Goal: Information Seeking & Learning: Learn about a topic

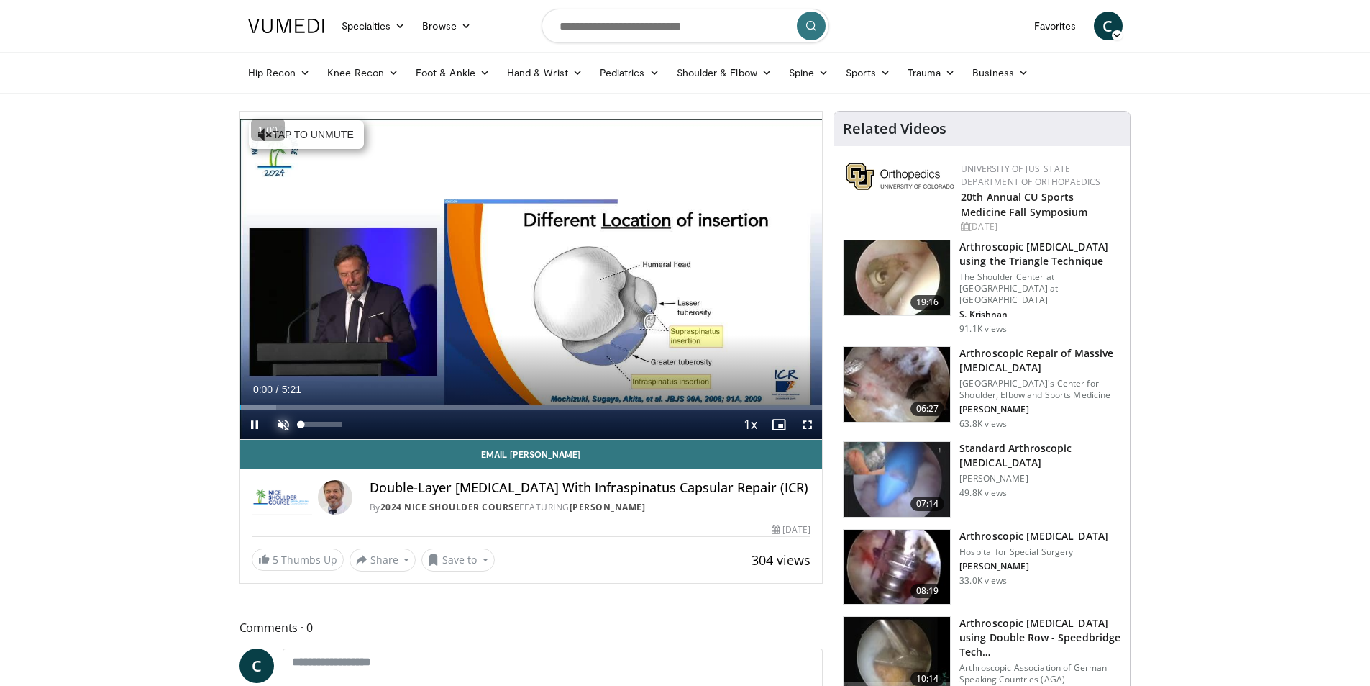
click at [281, 424] on span "Video Player" at bounding box center [283, 424] width 29 height 29
click at [252, 429] on span "Video Player" at bounding box center [254, 424] width 29 height 29
click at [240, 410] on button "Play" at bounding box center [254, 424] width 29 height 29
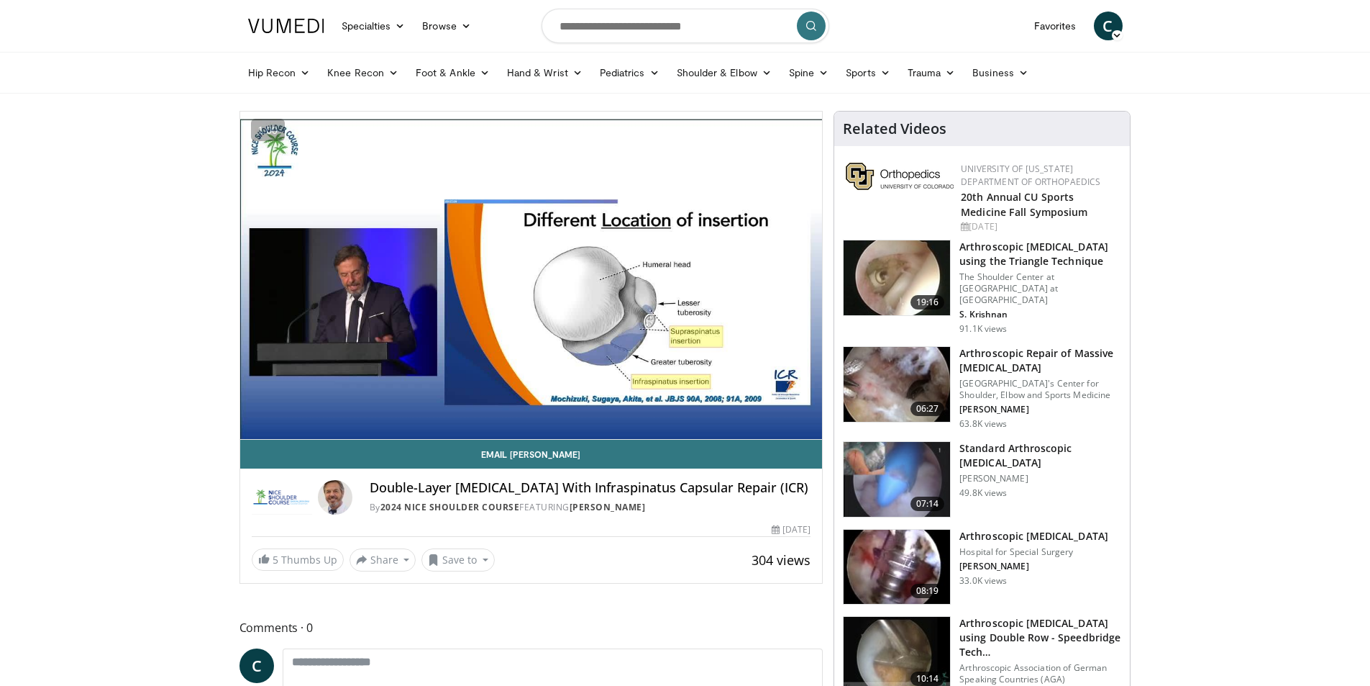
click at [240, 410] on button "Pause" at bounding box center [254, 424] width 29 height 29
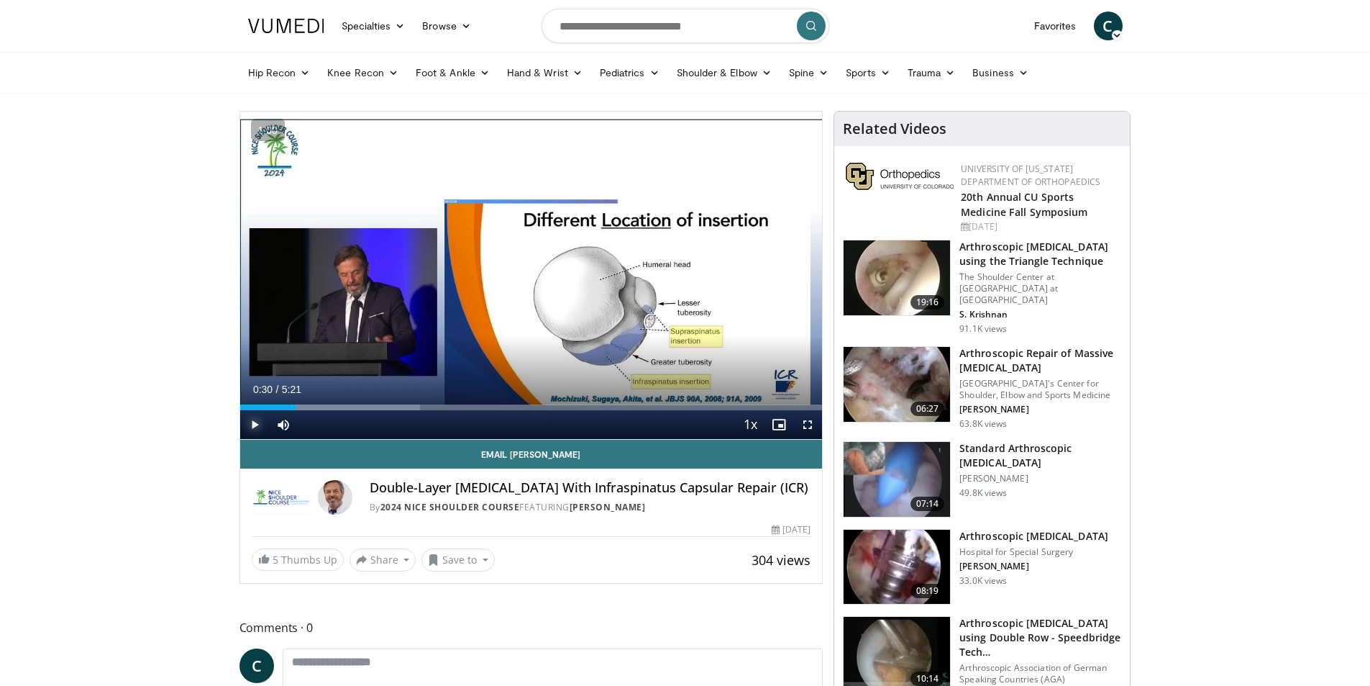
click at [240, 410] on button "Play" at bounding box center [254, 424] width 29 height 29
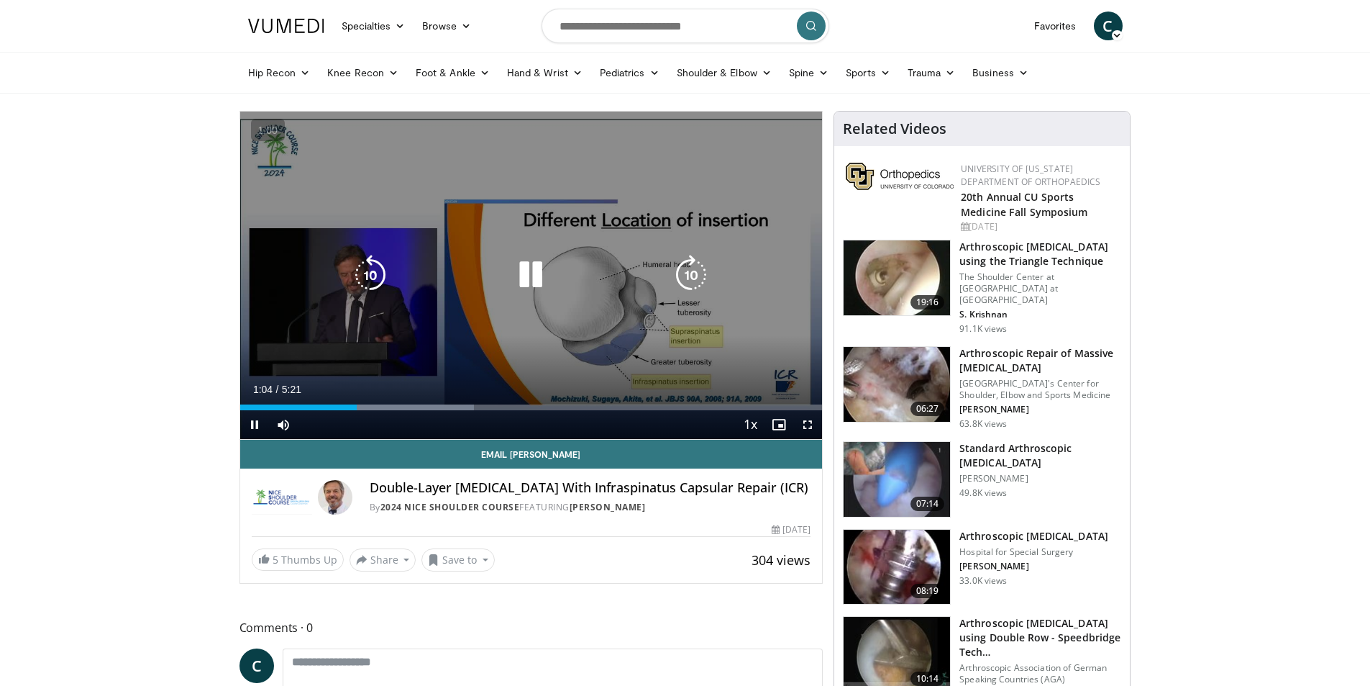
click at [364, 280] on icon "Video Player" at bounding box center [370, 275] width 40 height 40
click at [546, 342] on div "20 seconds Tap to unmute" at bounding box center [531, 275] width 583 height 327
click at [527, 271] on icon "Video Player" at bounding box center [531, 275] width 40 height 40
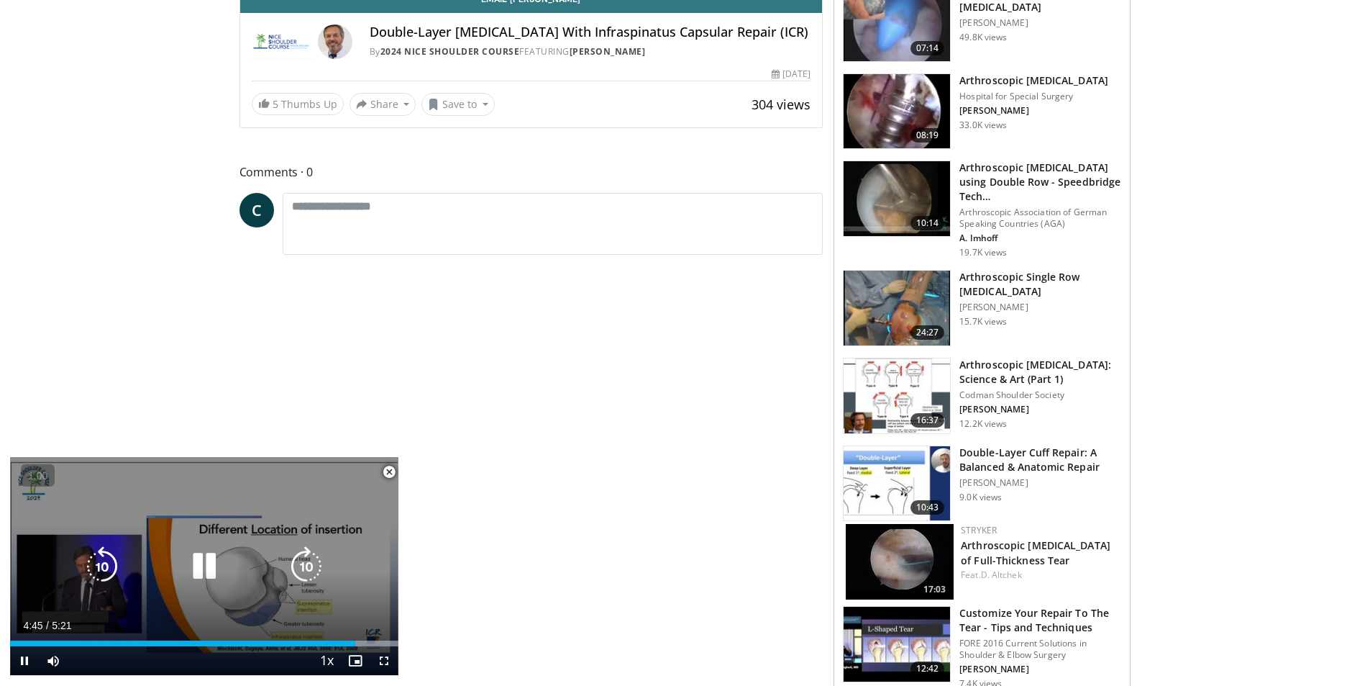
scroll to position [504, 0]
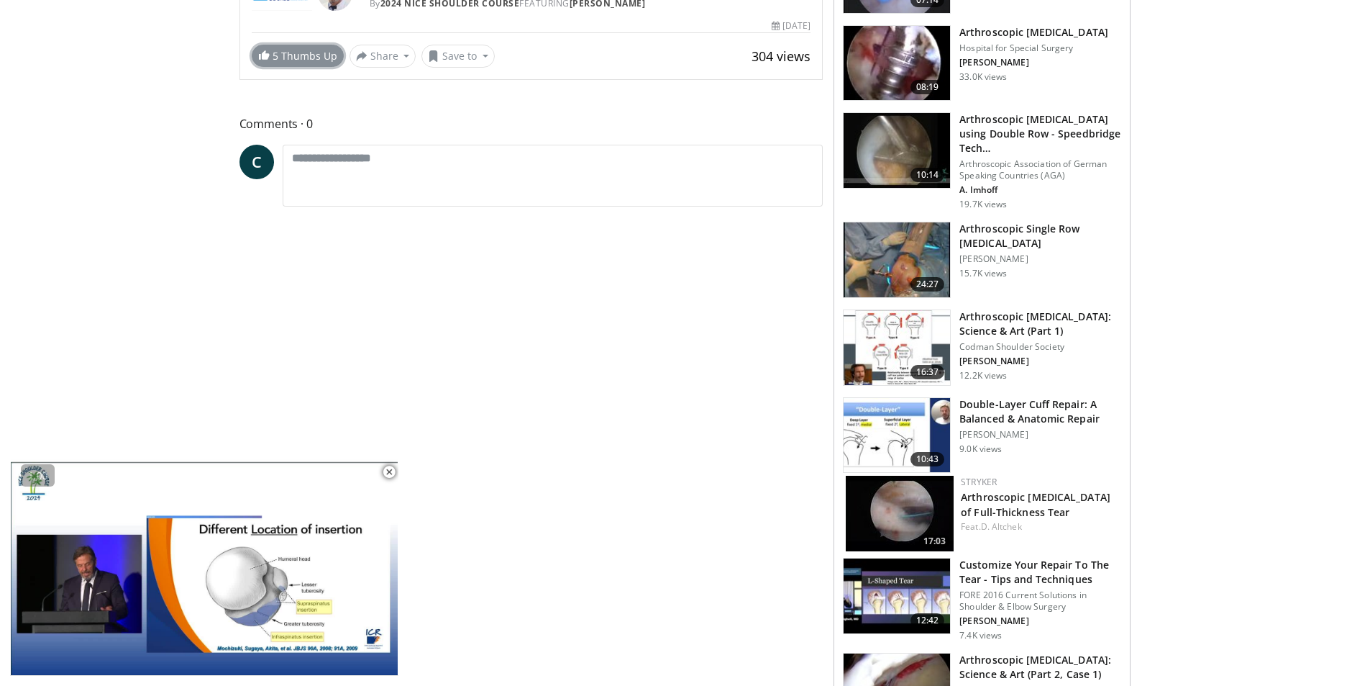
click at [294, 60] on link "5 Thumbs Up" at bounding box center [298, 56] width 92 height 22
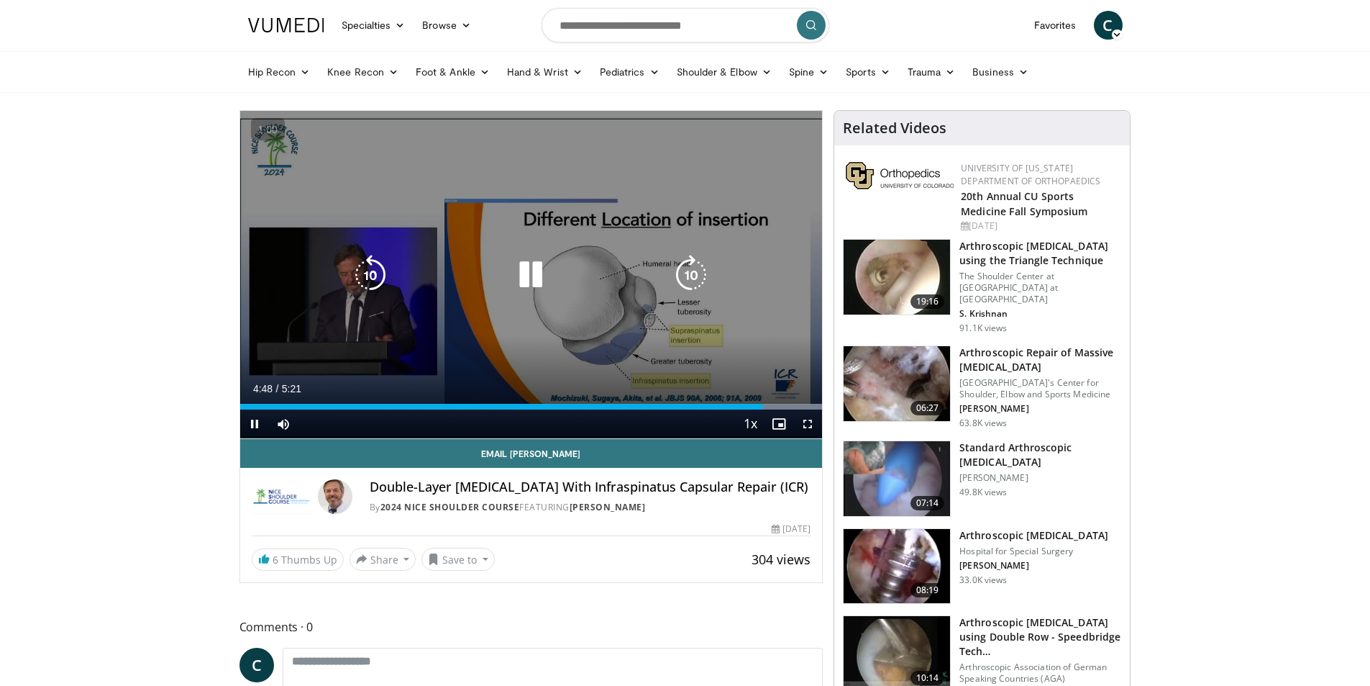
scroll to position [0, 0]
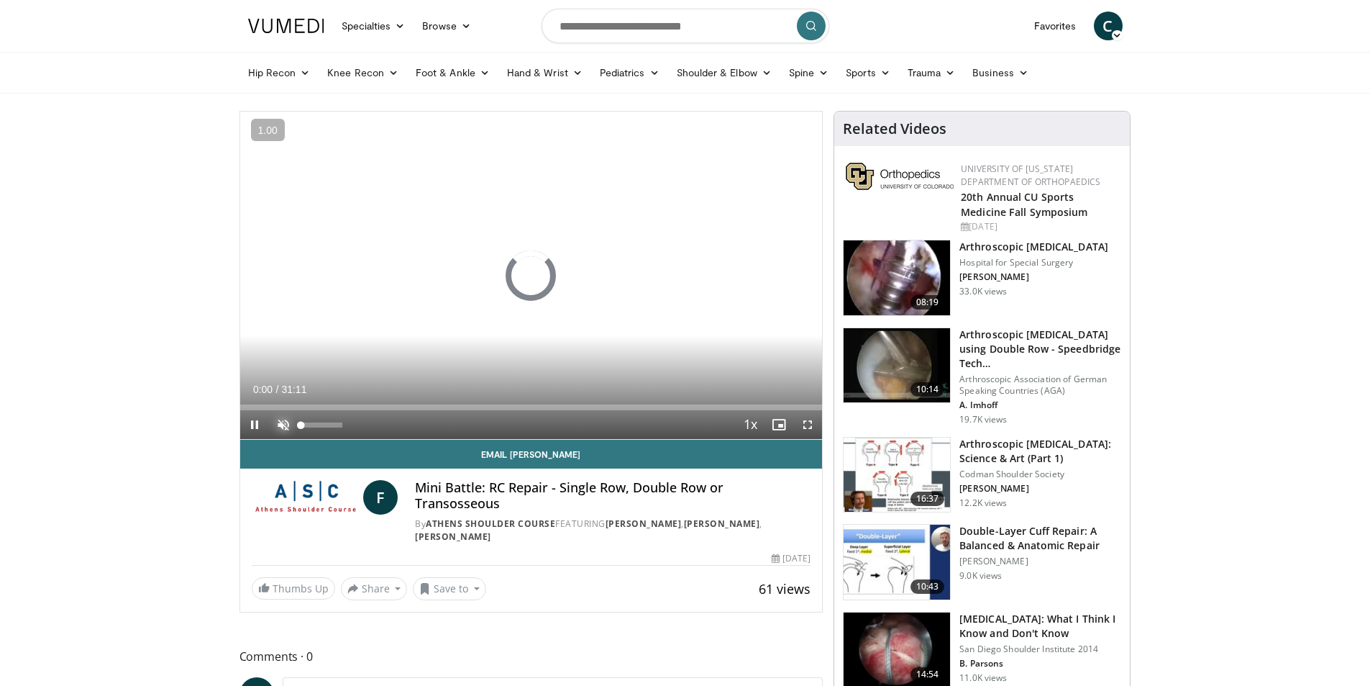
click at [278, 423] on span "Video Player" at bounding box center [283, 424] width 29 height 29
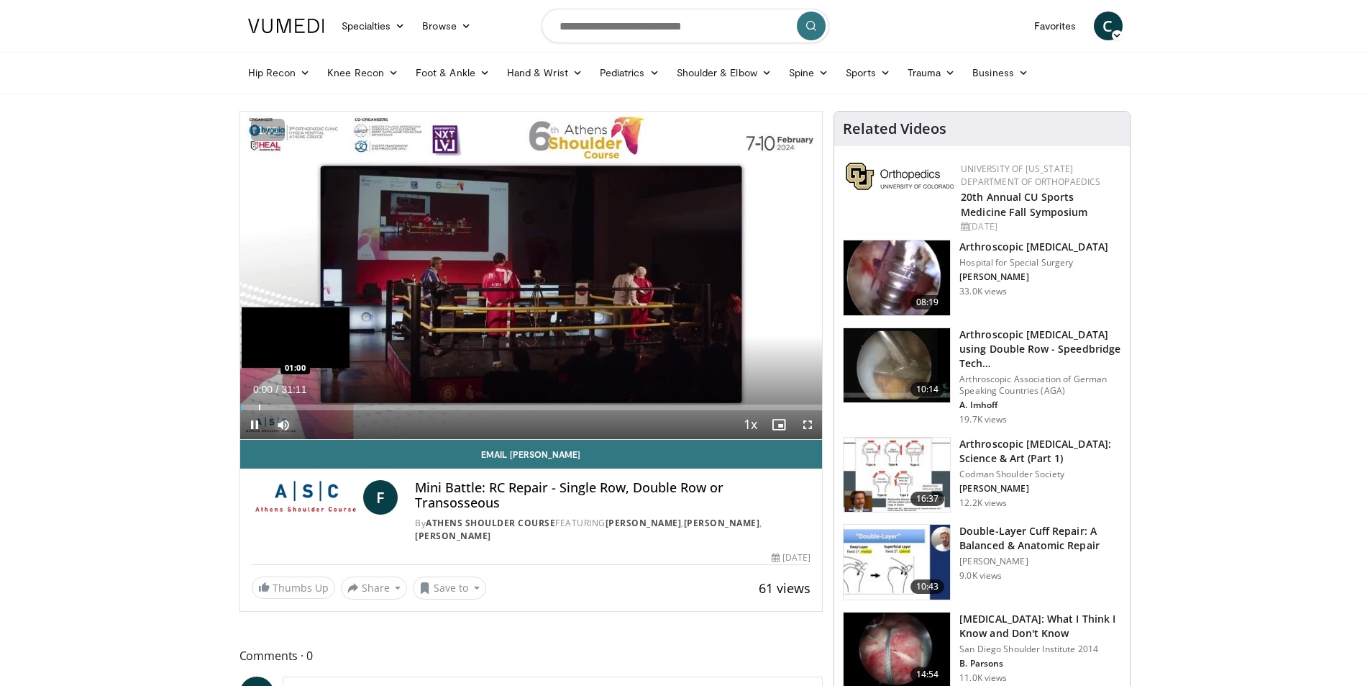
click at [258, 403] on div "Loaded : 1.06% 00:00 01:00" at bounding box center [531, 403] width 583 height 14
click at [251, 403] on div "Loaded : 4.28% 01:00 01:00" at bounding box center [531, 403] width 583 height 14
click at [803, 424] on span "Video Player" at bounding box center [807, 424] width 29 height 29
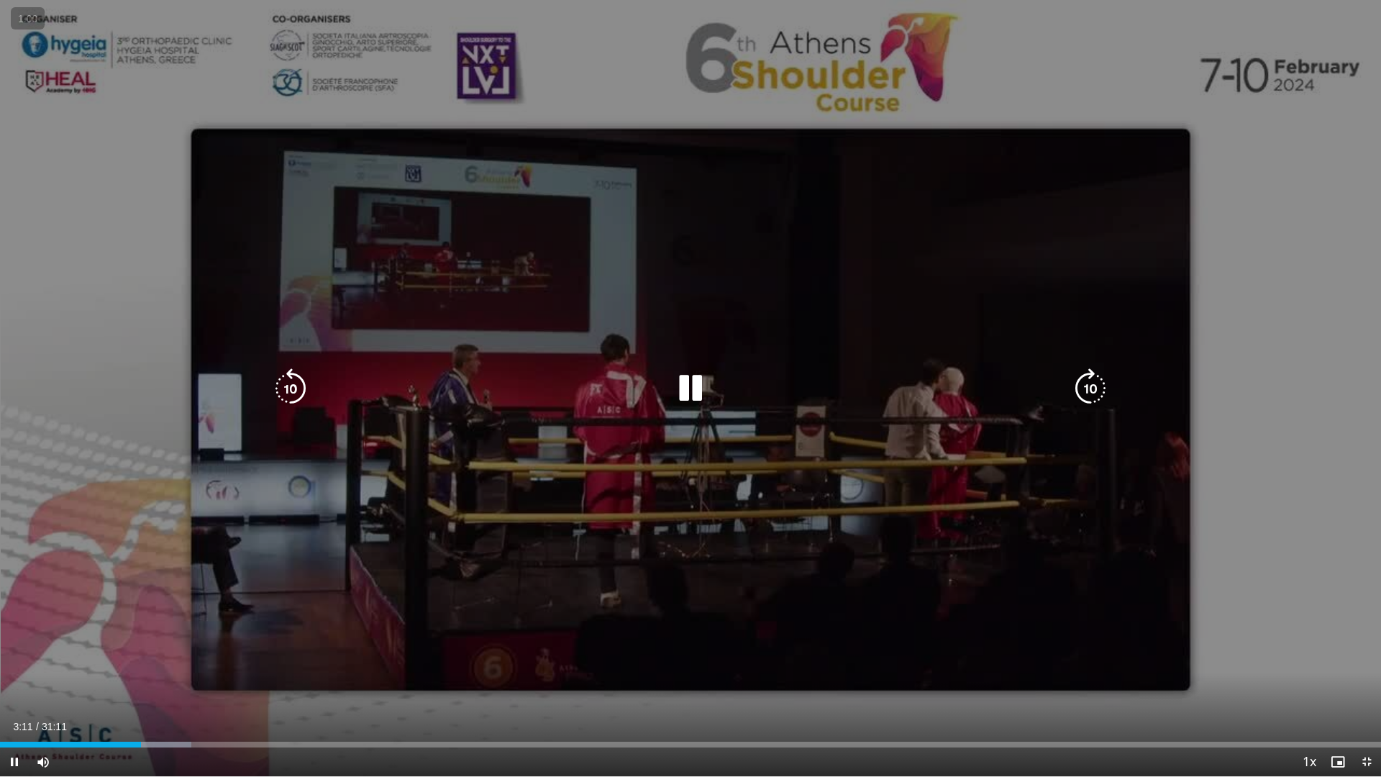
click at [685, 397] on icon "Video Player" at bounding box center [690, 388] width 40 height 40
click at [679, 391] on icon "Video Player" at bounding box center [690, 388] width 40 height 40
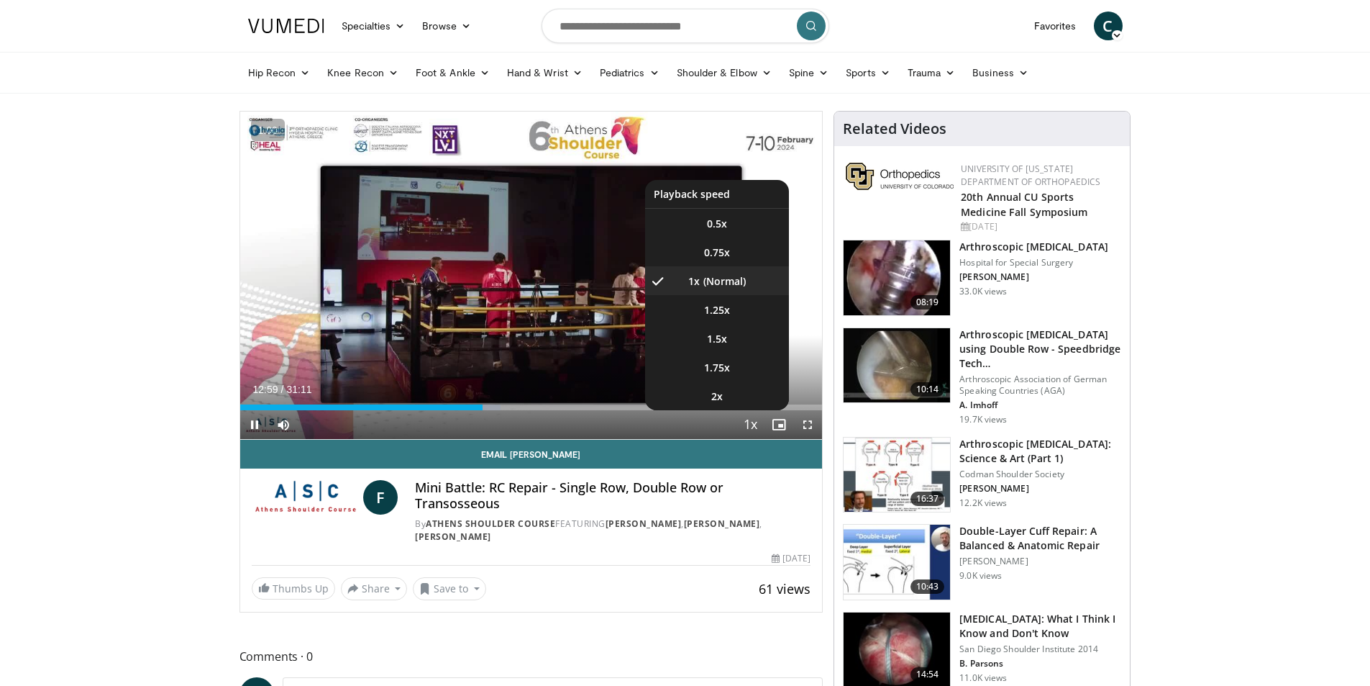
click at [754, 429] on span "Video Player" at bounding box center [750, 425] width 20 height 29
click at [708, 314] on span "1.25x" at bounding box center [717, 310] width 26 height 14
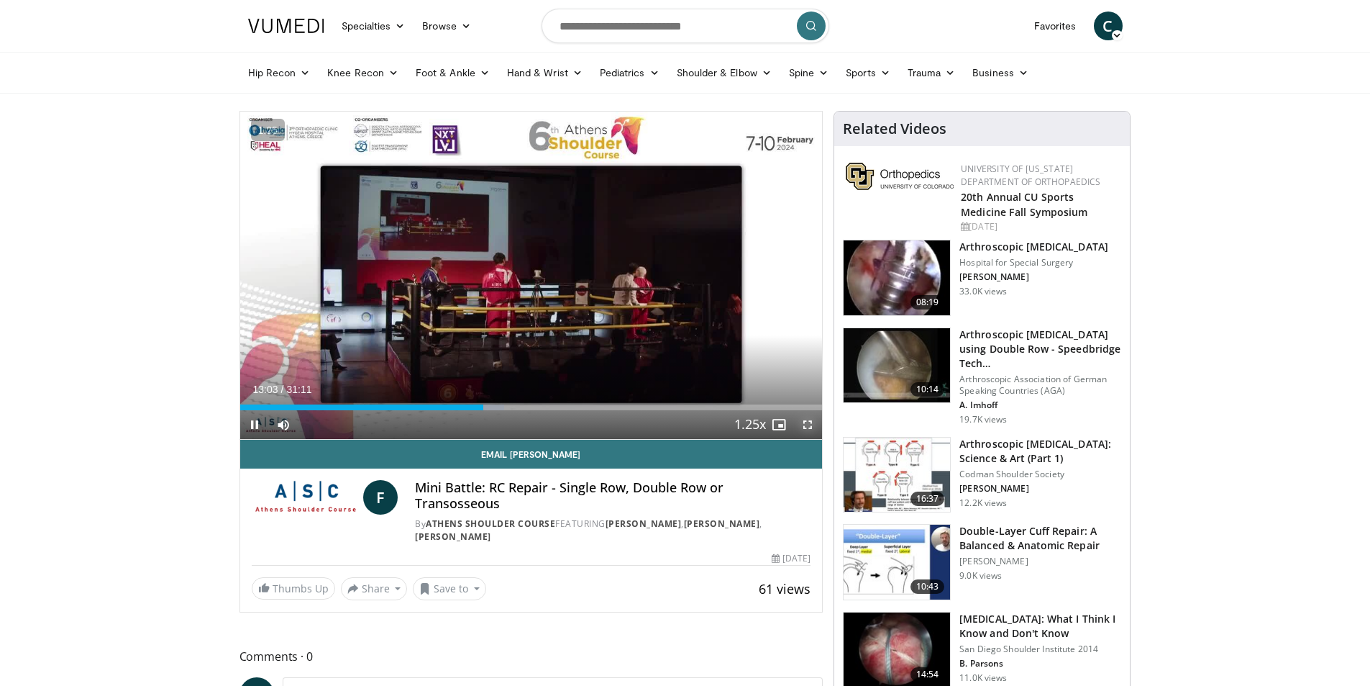
click at [808, 424] on span "Video Player" at bounding box center [807, 424] width 29 height 29
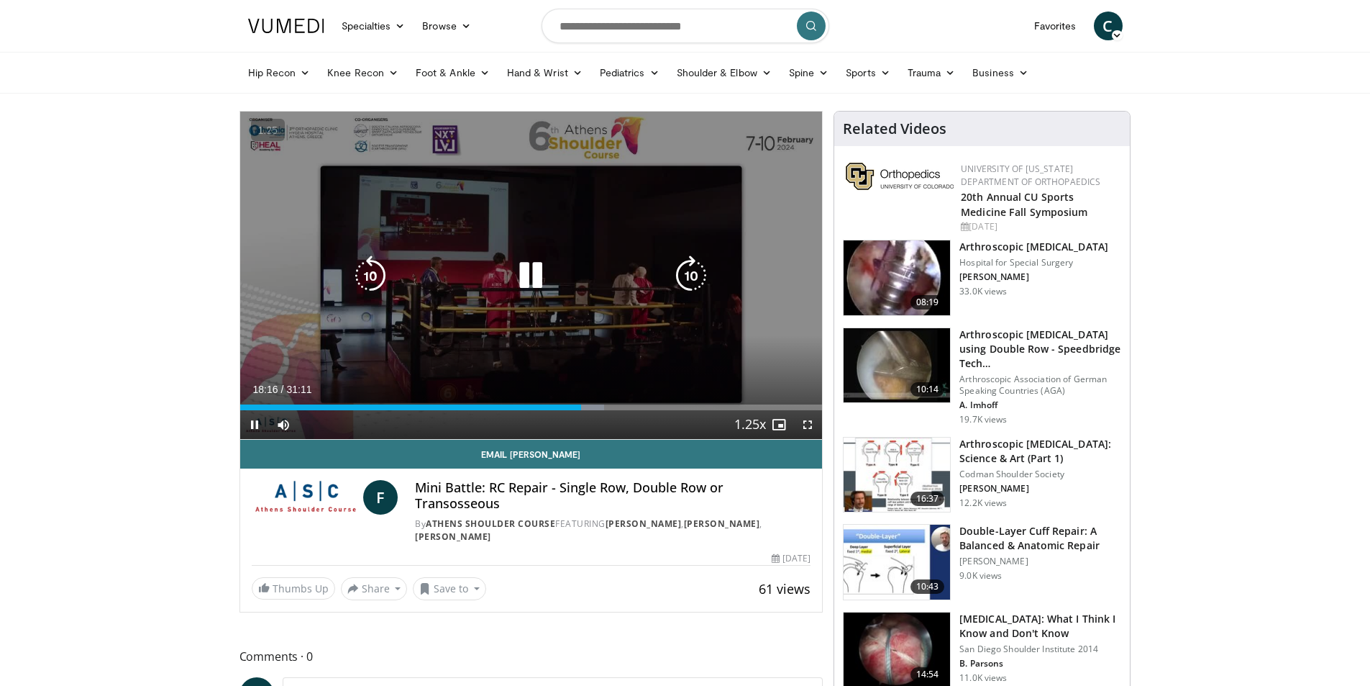
click at [535, 263] on icon "Video Player" at bounding box center [531, 275] width 40 height 40
click at [541, 256] on icon "Video Player" at bounding box center [531, 275] width 40 height 40
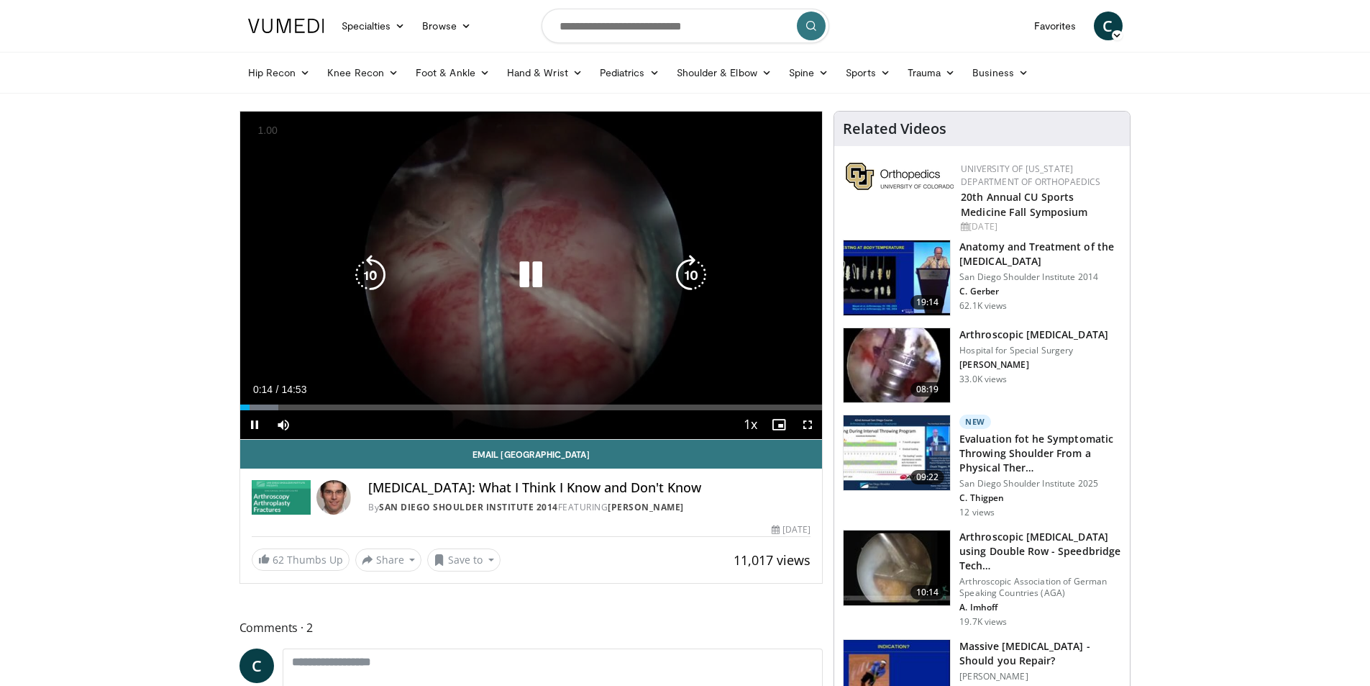
click at [529, 274] on icon "Video Player" at bounding box center [531, 275] width 40 height 40
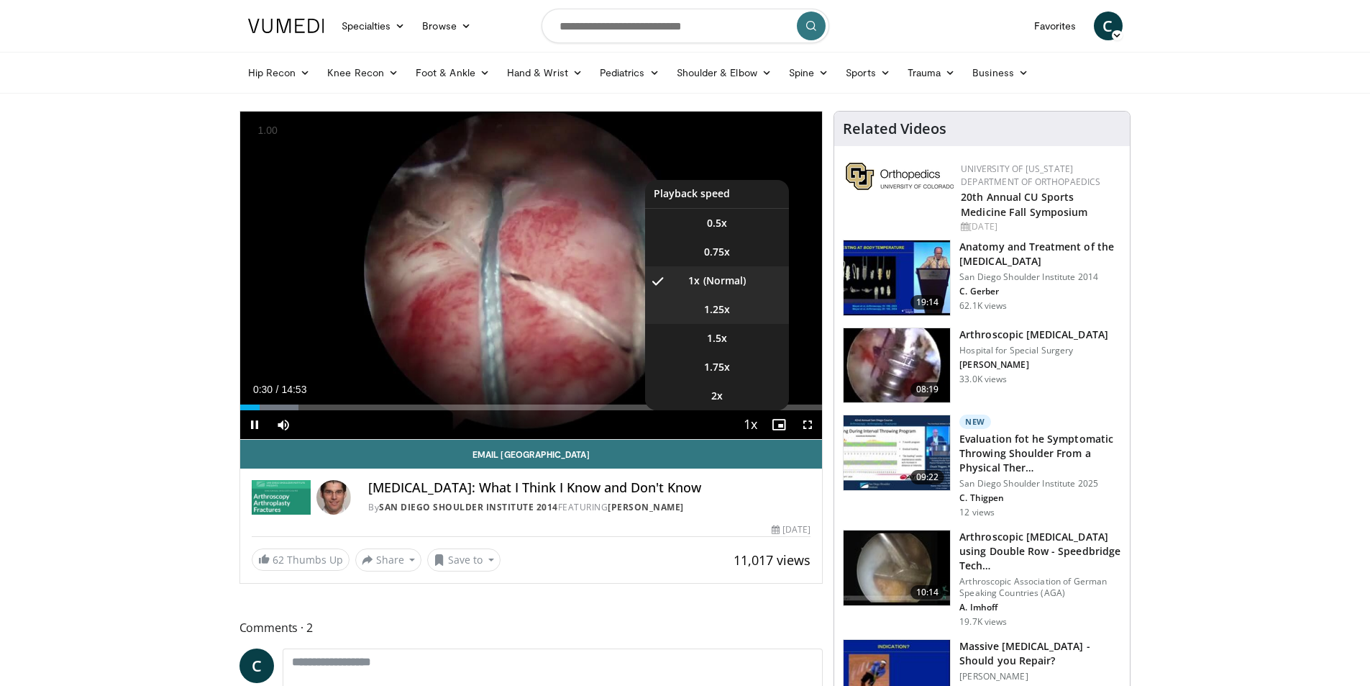
click at [724, 314] on span "1.25x" at bounding box center [717, 309] width 26 height 14
click at [721, 276] on li "1x" at bounding box center [717, 280] width 144 height 29
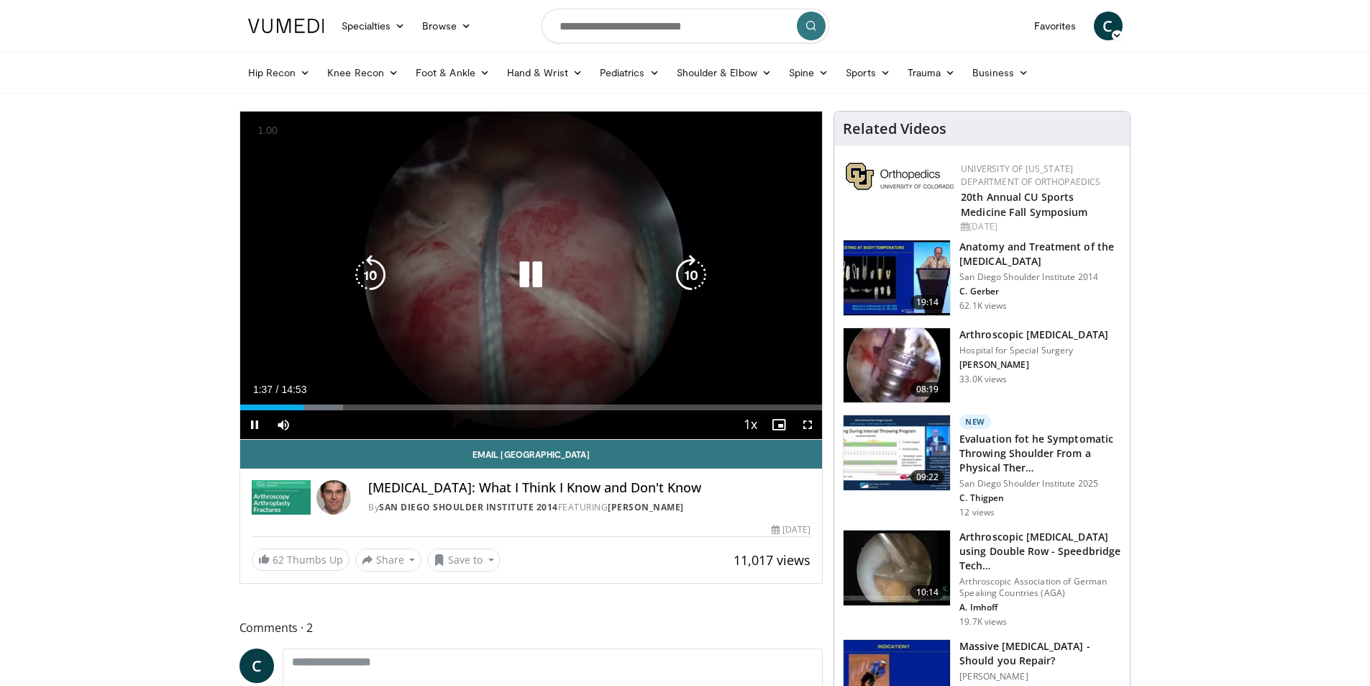
click at [375, 265] on icon "Video Player" at bounding box center [370, 275] width 40 height 40
click at [373, 272] on icon "Video Player" at bounding box center [370, 275] width 40 height 40
click at [521, 287] on icon "Video Player" at bounding box center [531, 275] width 40 height 40
click at [525, 273] on icon "Video Player" at bounding box center [531, 275] width 40 height 40
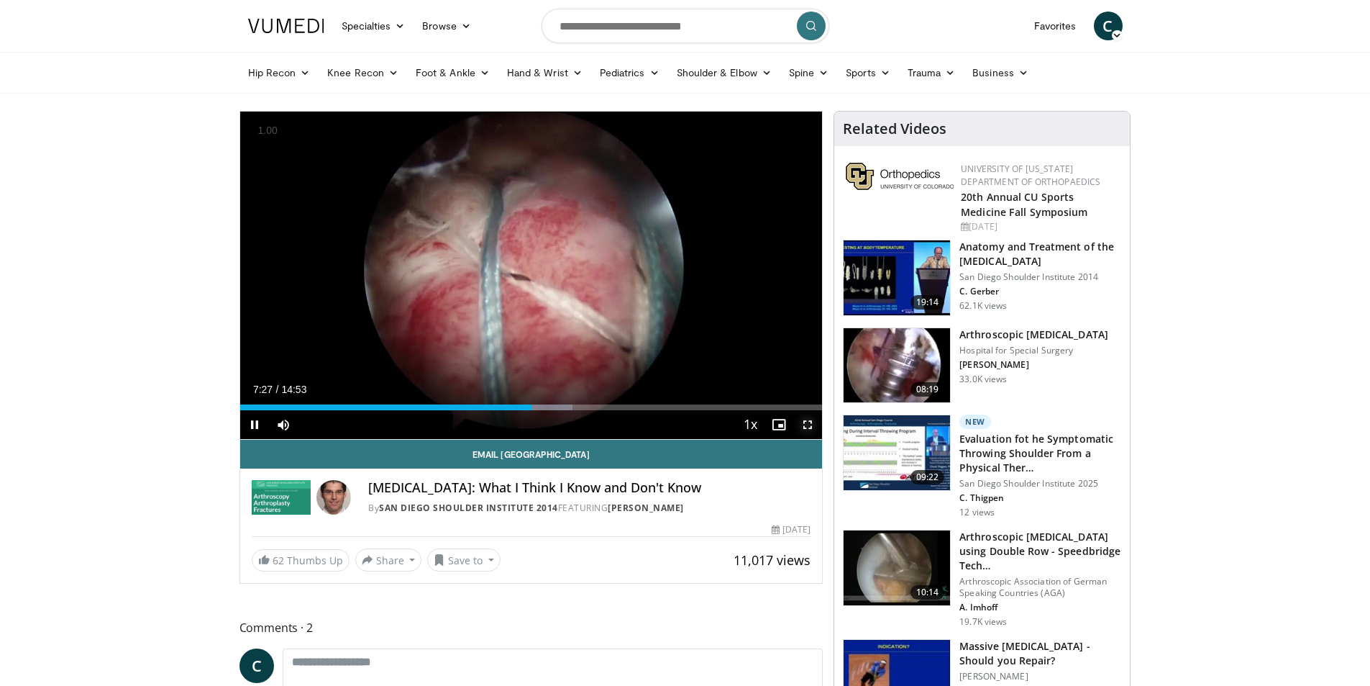
click at [813, 422] on span "Video Player" at bounding box center [807, 424] width 29 height 29
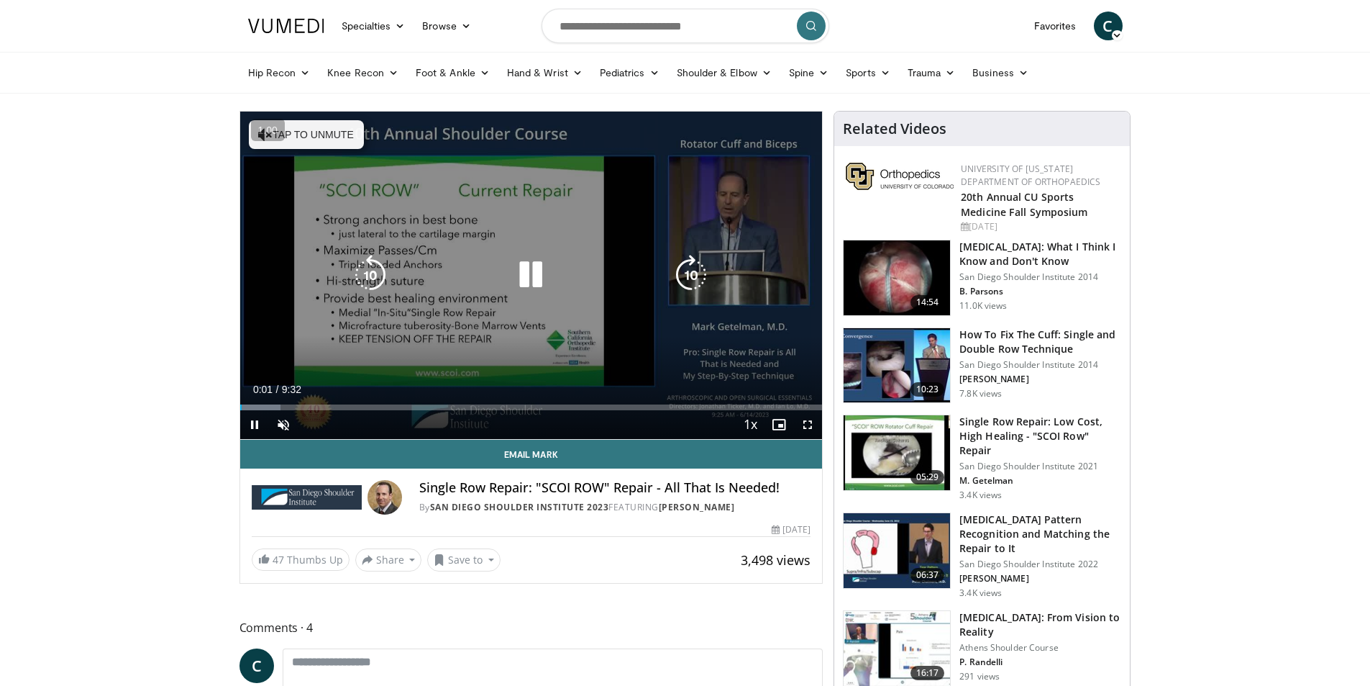
click at [319, 124] on button "Tap to unmute" at bounding box center [306, 134] width 115 height 29
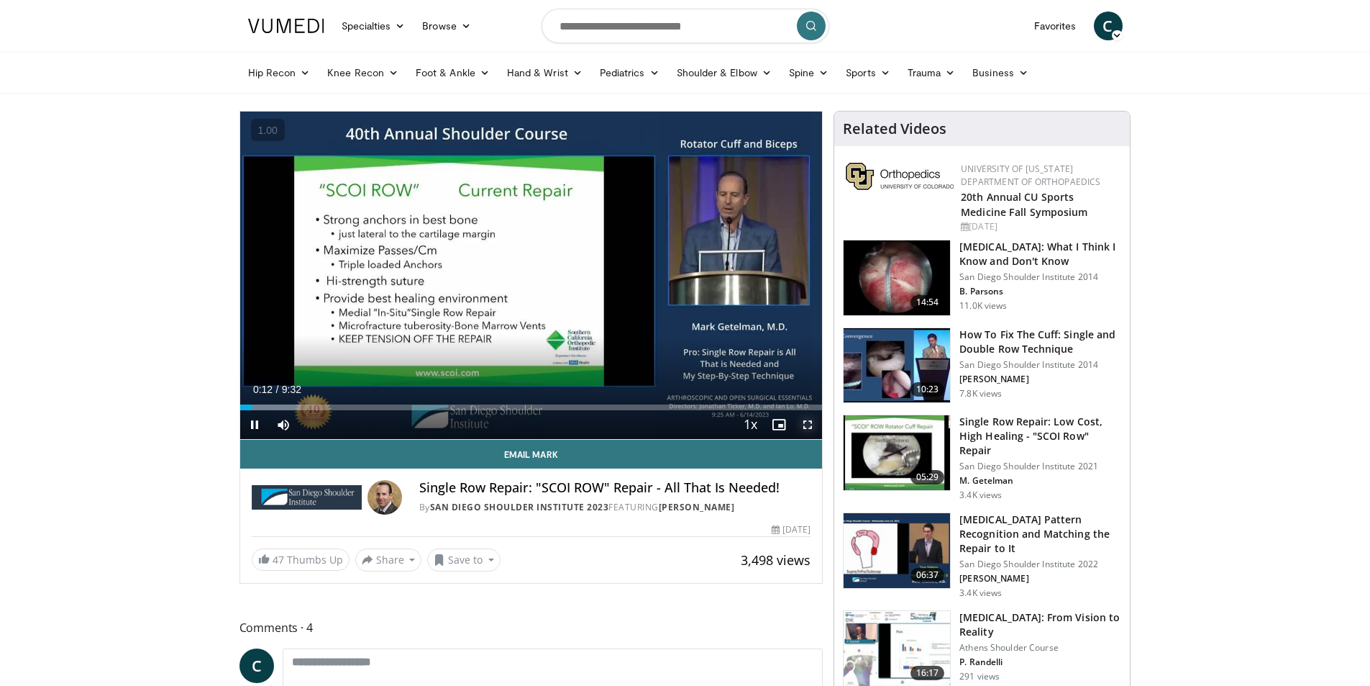
click at [811, 425] on span "Video Player" at bounding box center [807, 424] width 29 height 29
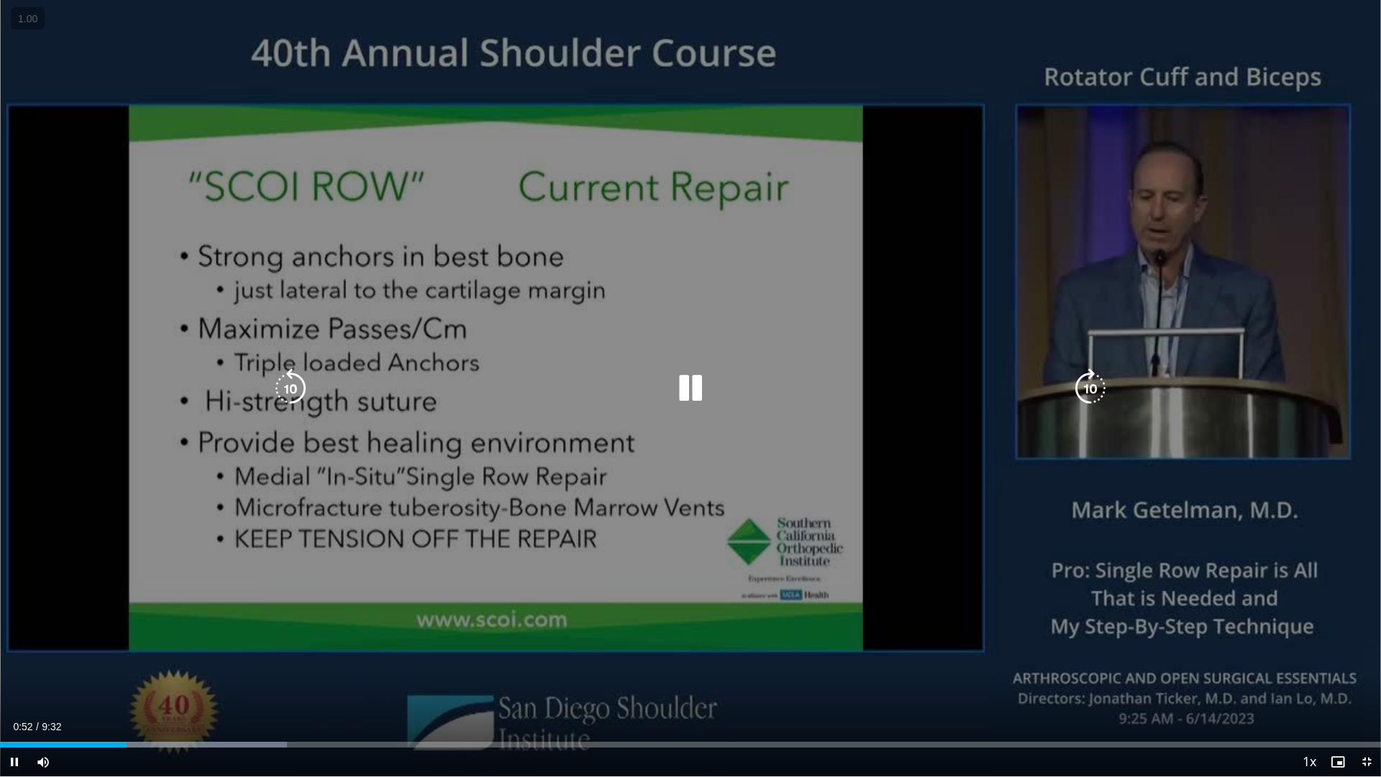
click at [450, 521] on div "10 seconds Tap to unmute" at bounding box center [690, 388] width 1381 height 776
click at [1020, 132] on div "10 seconds Tap to unmute" at bounding box center [690, 388] width 1381 height 776
click at [1020, 134] on div "10 seconds Tap to unmute" at bounding box center [690, 388] width 1381 height 776
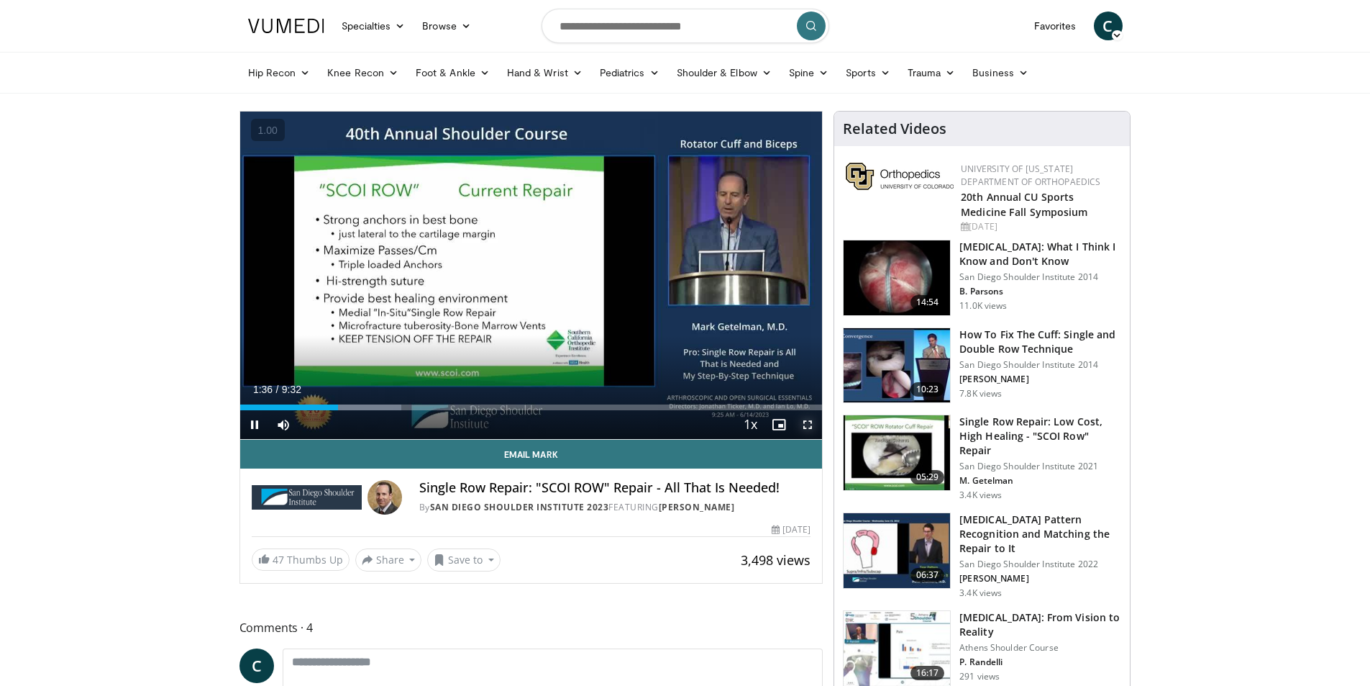
click at [806, 423] on span "Video Player" at bounding box center [807, 424] width 29 height 29
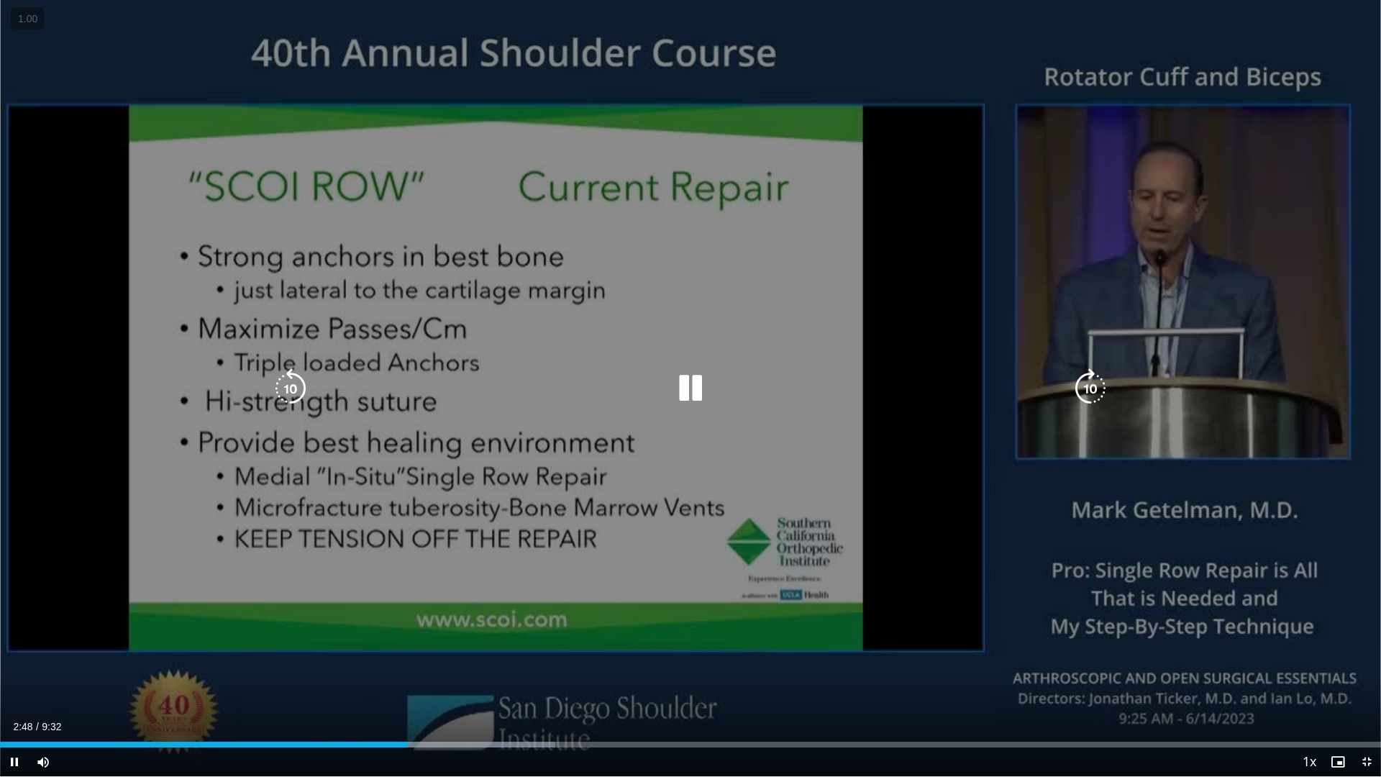
click at [688, 397] on icon "Video Player" at bounding box center [690, 388] width 40 height 40
click at [877, 224] on div "10 seconds Tap to unmute" at bounding box center [690, 388] width 1381 height 776
click at [906, 229] on div "10 seconds Tap to unmute" at bounding box center [690, 388] width 1381 height 776
click at [686, 387] on icon "Video Player" at bounding box center [690, 388] width 40 height 40
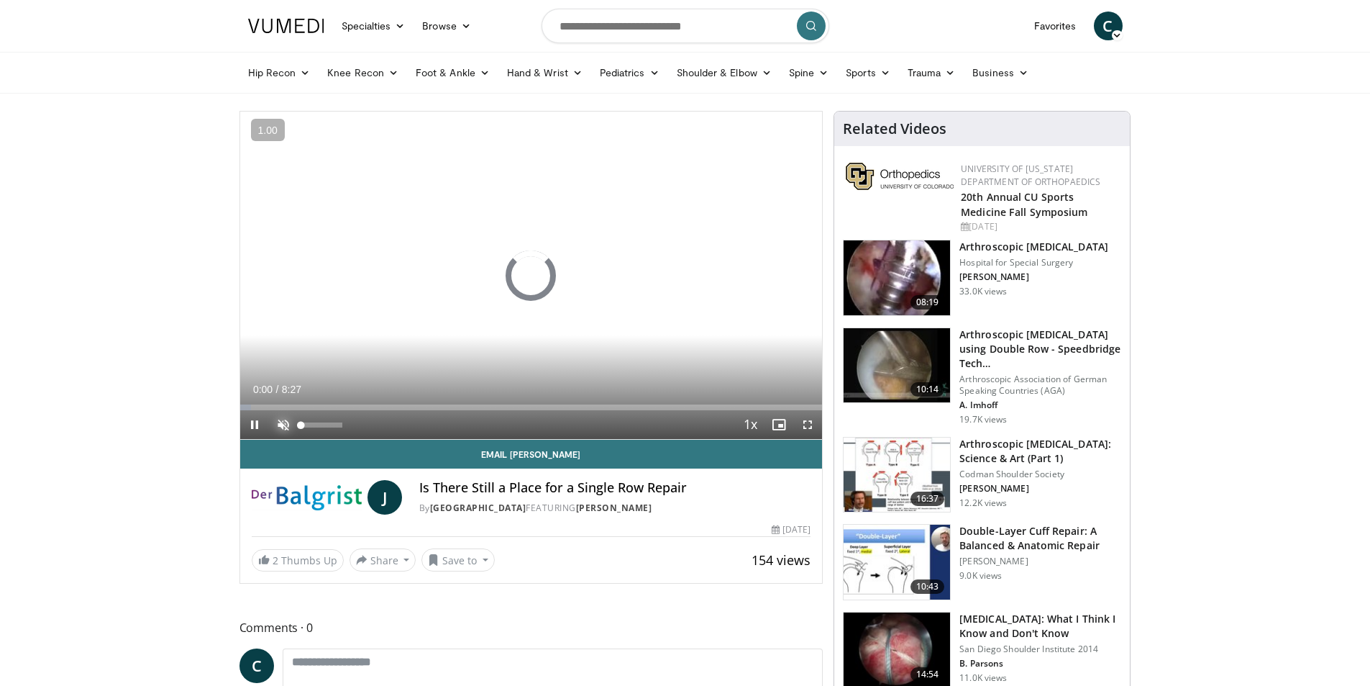
click at [276, 427] on span "Video Player" at bounding box center [283, 424] width 29 height 29
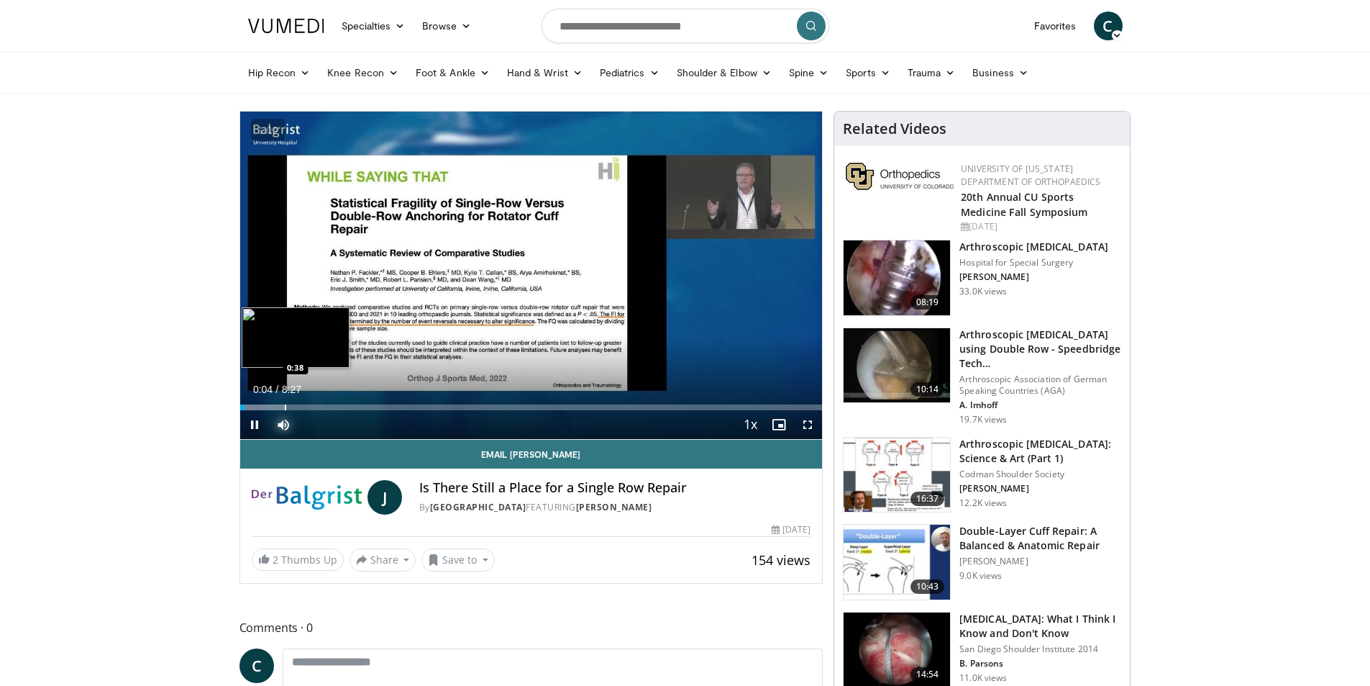
click at [285, 407] on div "Progress Bar" at bounding box center [285, 407] width 1 height 6
click at [808, 422] on span "Video Player" at bounding box center [807, 424] width 29 height 29
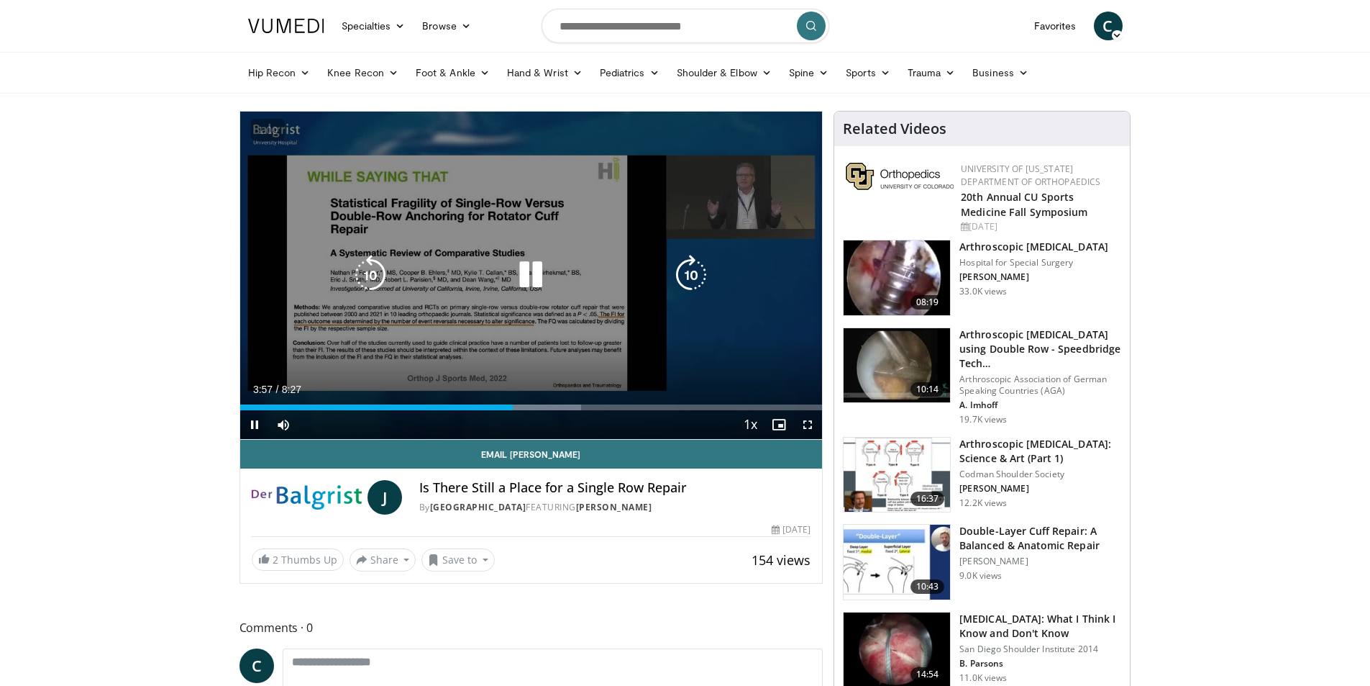
click at [540, 265] on icon "Video Player" at bounding box center [531, 275] width 40 height 40
click at [529, 268] on icon "Video Player" at bounding box center [531, 275] width 40 height 40
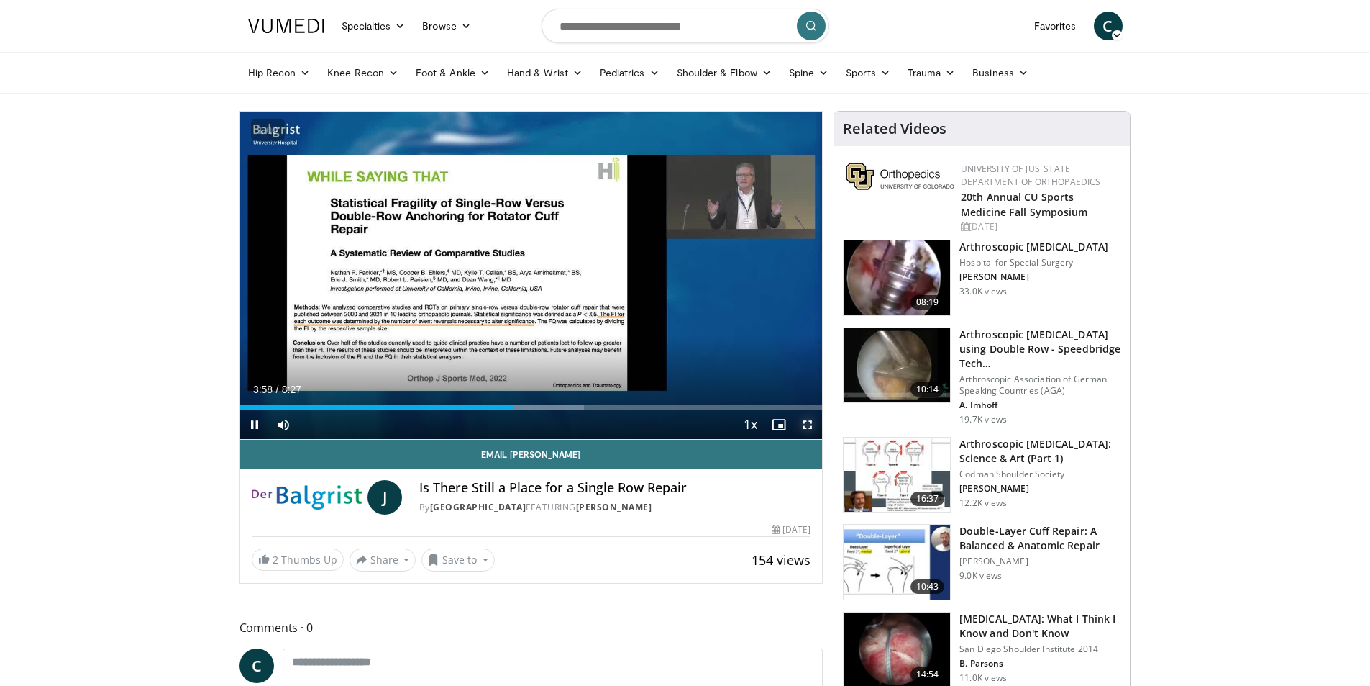
click at [813, 420] on span "Video Player" at bounding box center [807, 424] width 29 height 29
click at [258, 423] on span "Video Player" at bounding box center [254, 424] width 29 height 29
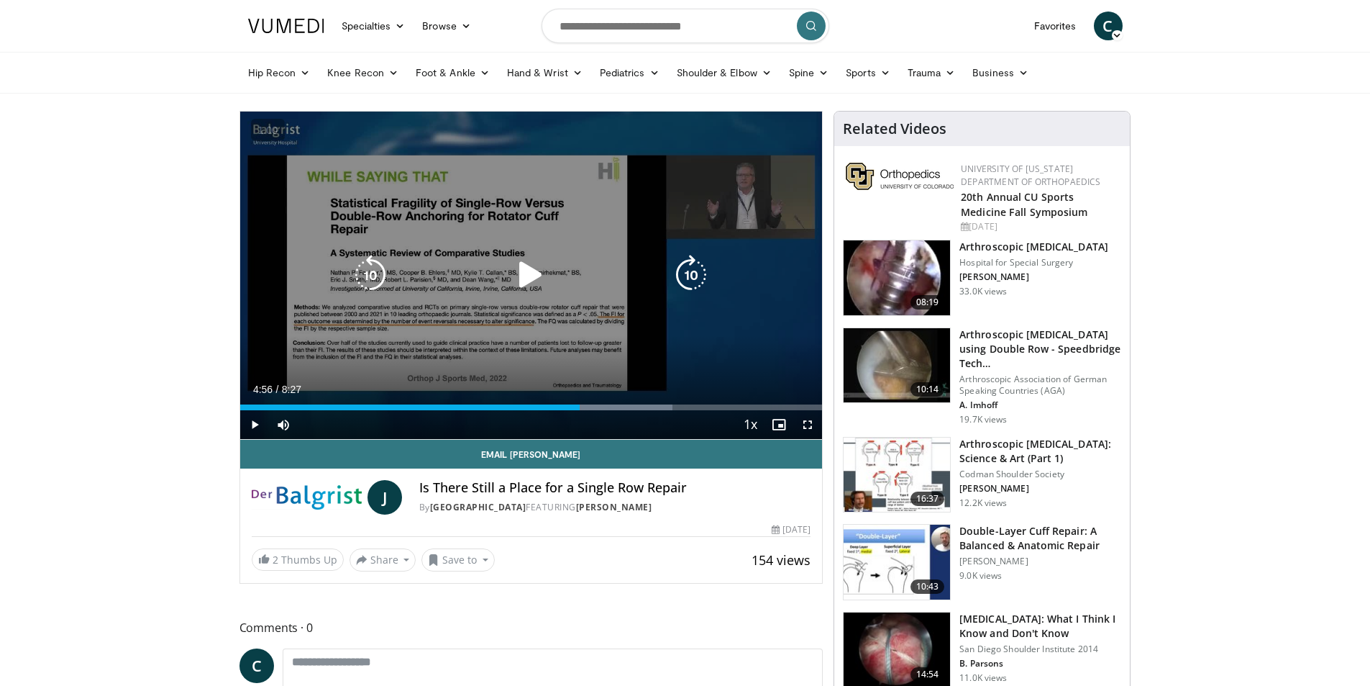
click at [520, 265] on icon "Video Player" at bounding box center [531, 275] width 40 height 40
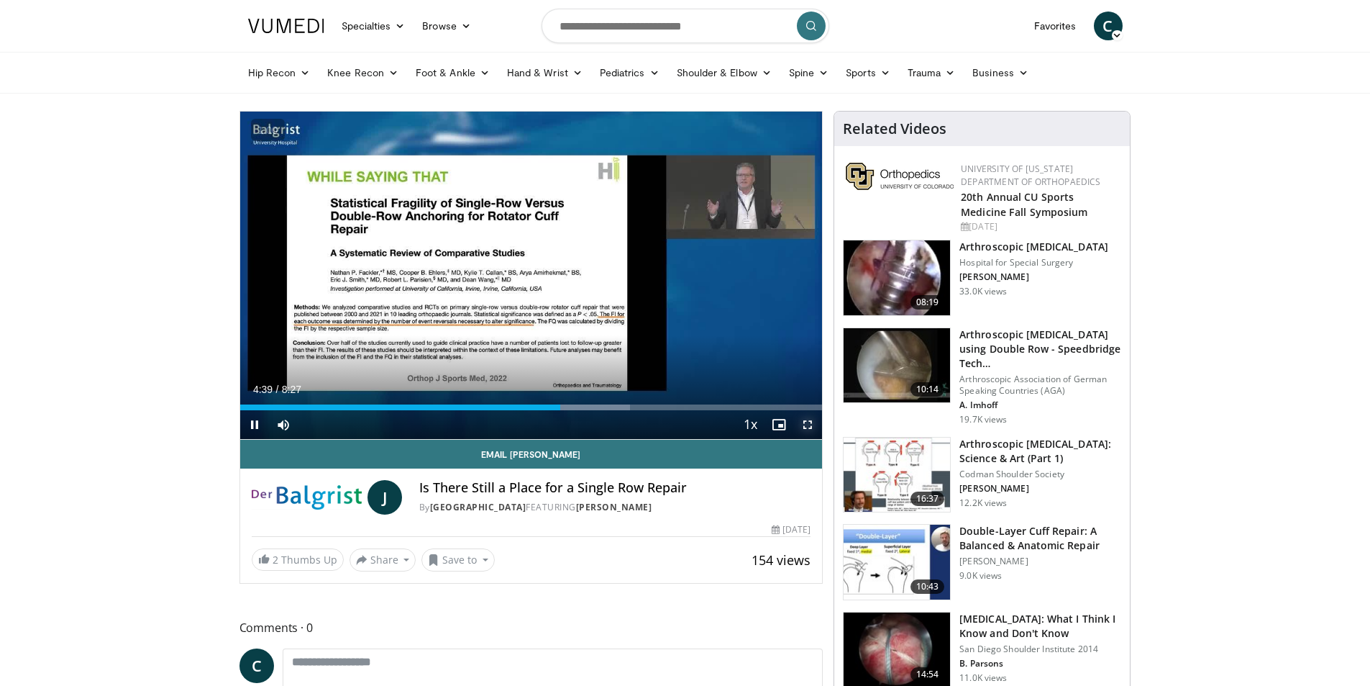
click at [814, 427] on span "Video Player" at bounding box center [807, 424] width 29 height 29
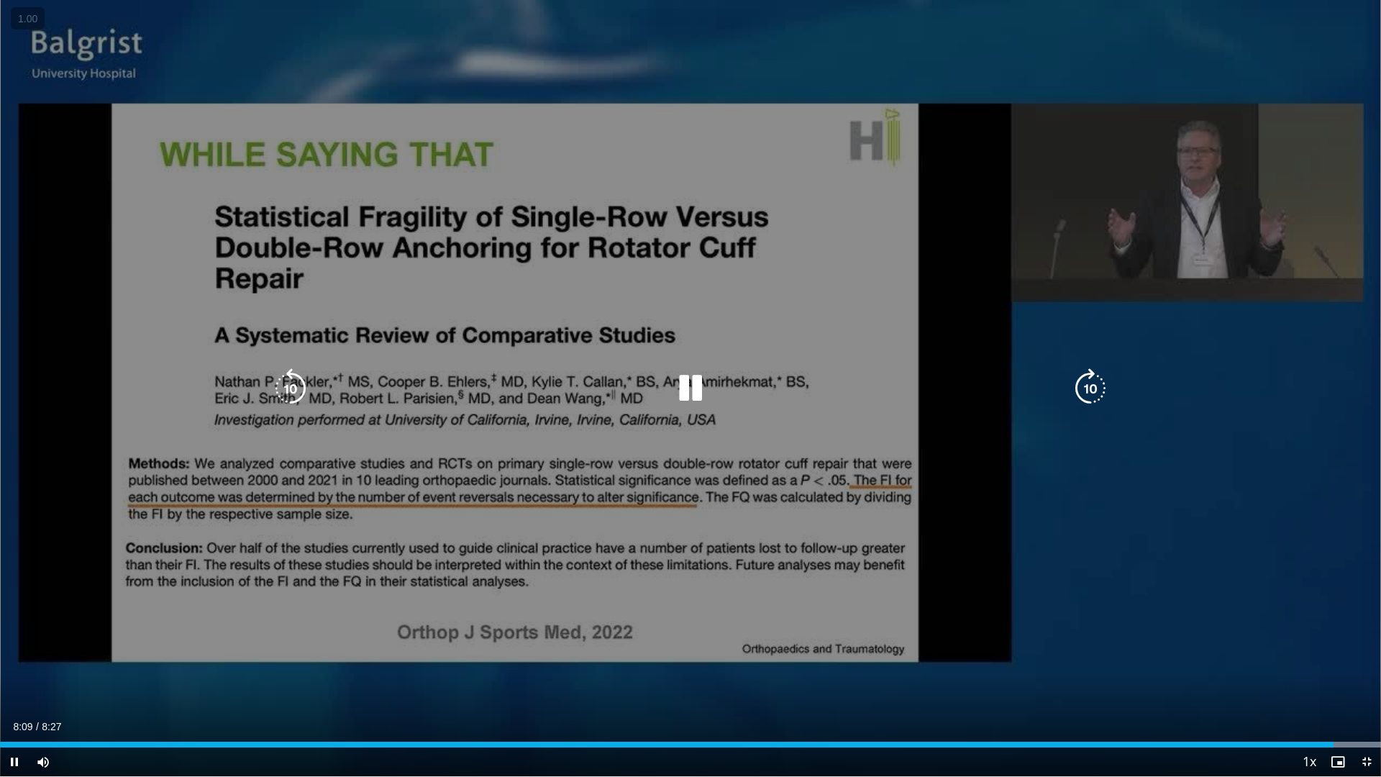
click at [1083, 452] on div "20 seconds Tap to unmute" at bounding box center [690, 388] width 1381 height 776
click at [1081, 452] on div "20 seconds Tap to unmute" at bounding box center [690, 388] width 1381 height 776
click at [945, 468] on div "20 seconds Tap to unmute" at bounding box center [690, 388] width 1381 height 776
